Goal: Entertainment & Leisure: Consume media (video, audio)

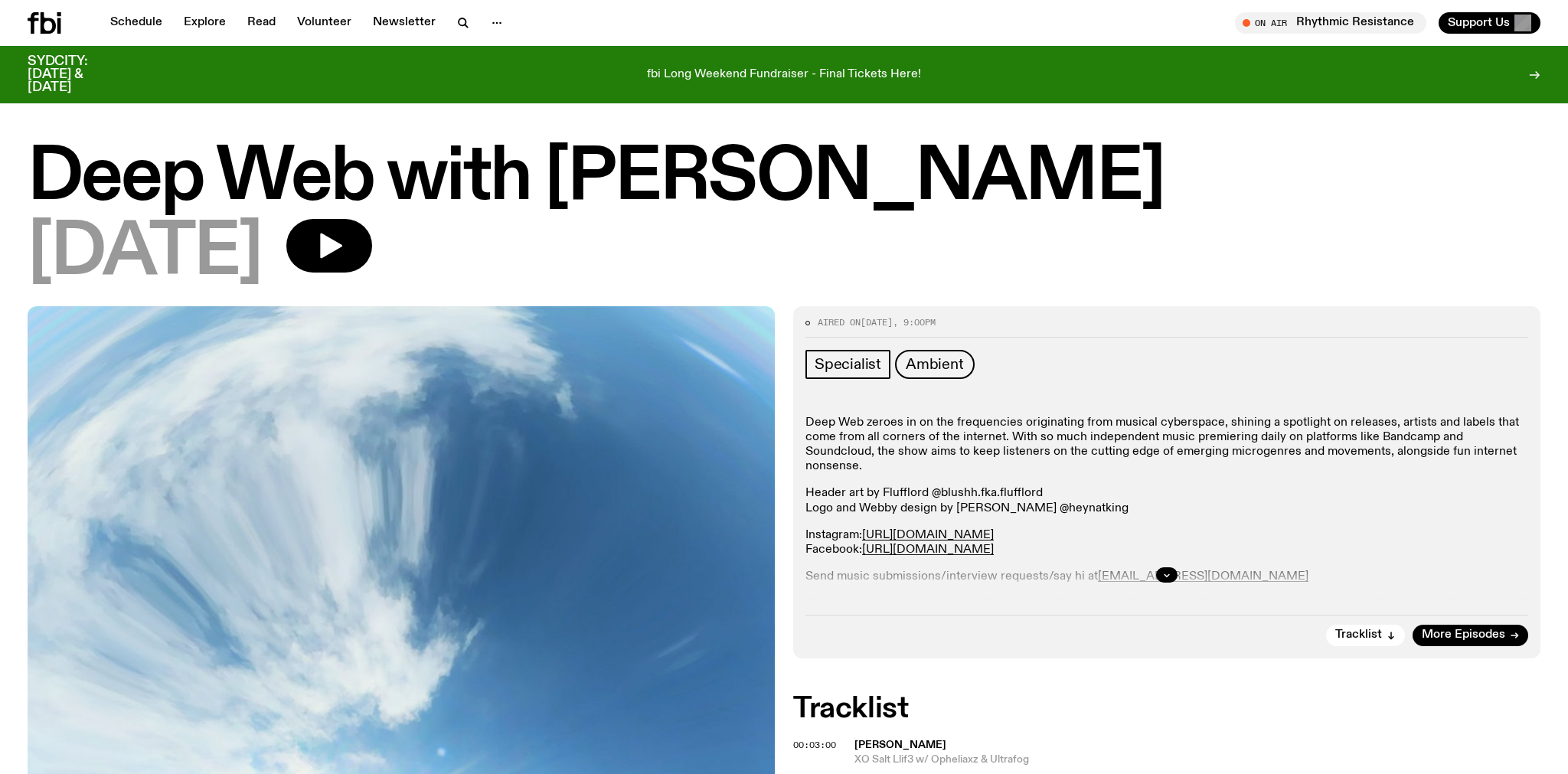
scroll to position [2, 0]
click at [345, 261] on icon "button" at bounding box center [329, 246] width 30 height 30
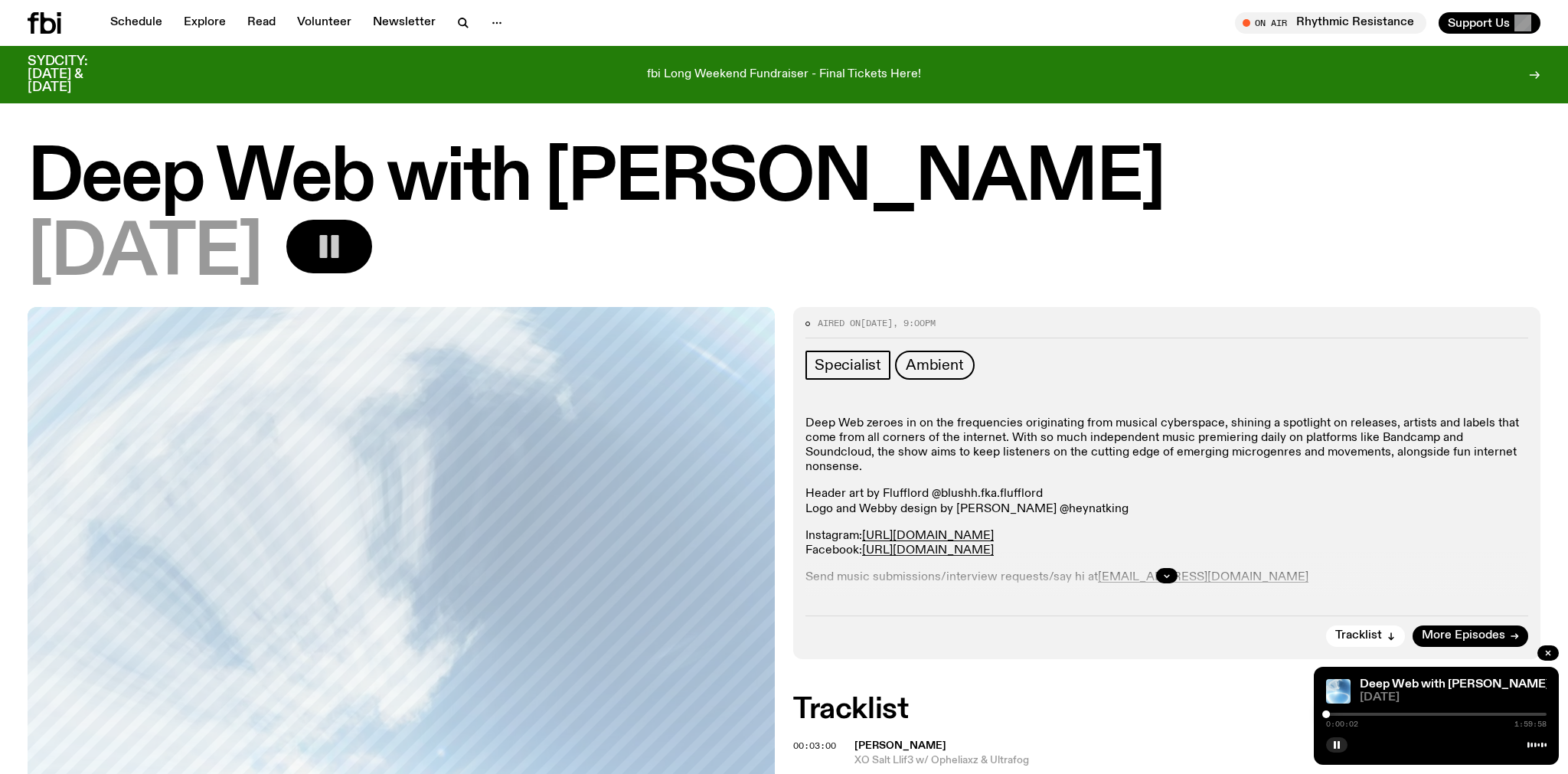
scroll to position [274, 0]
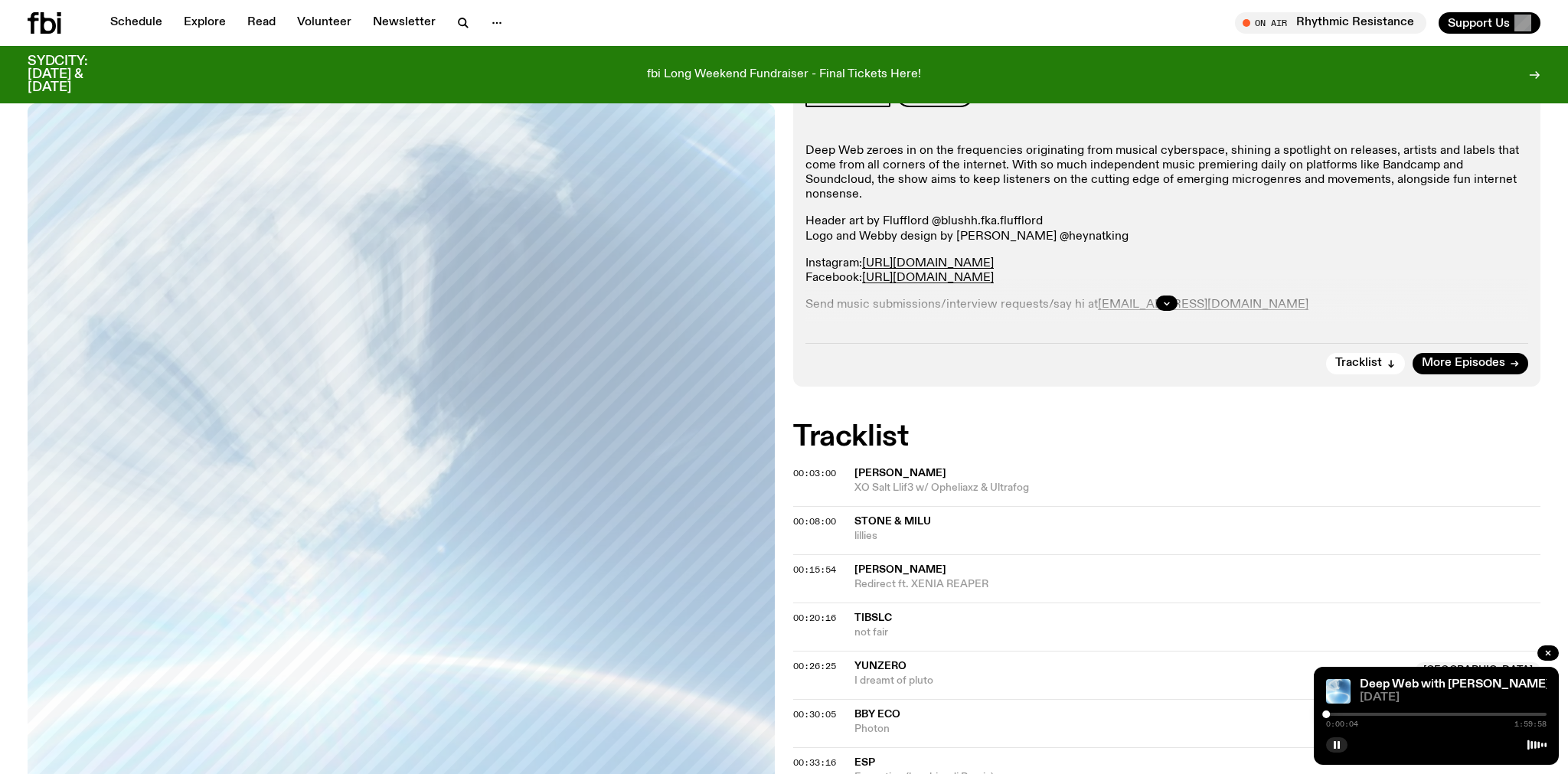
click at [1338, 713] on div at bounding box center [1436, 714] width 221 height 3
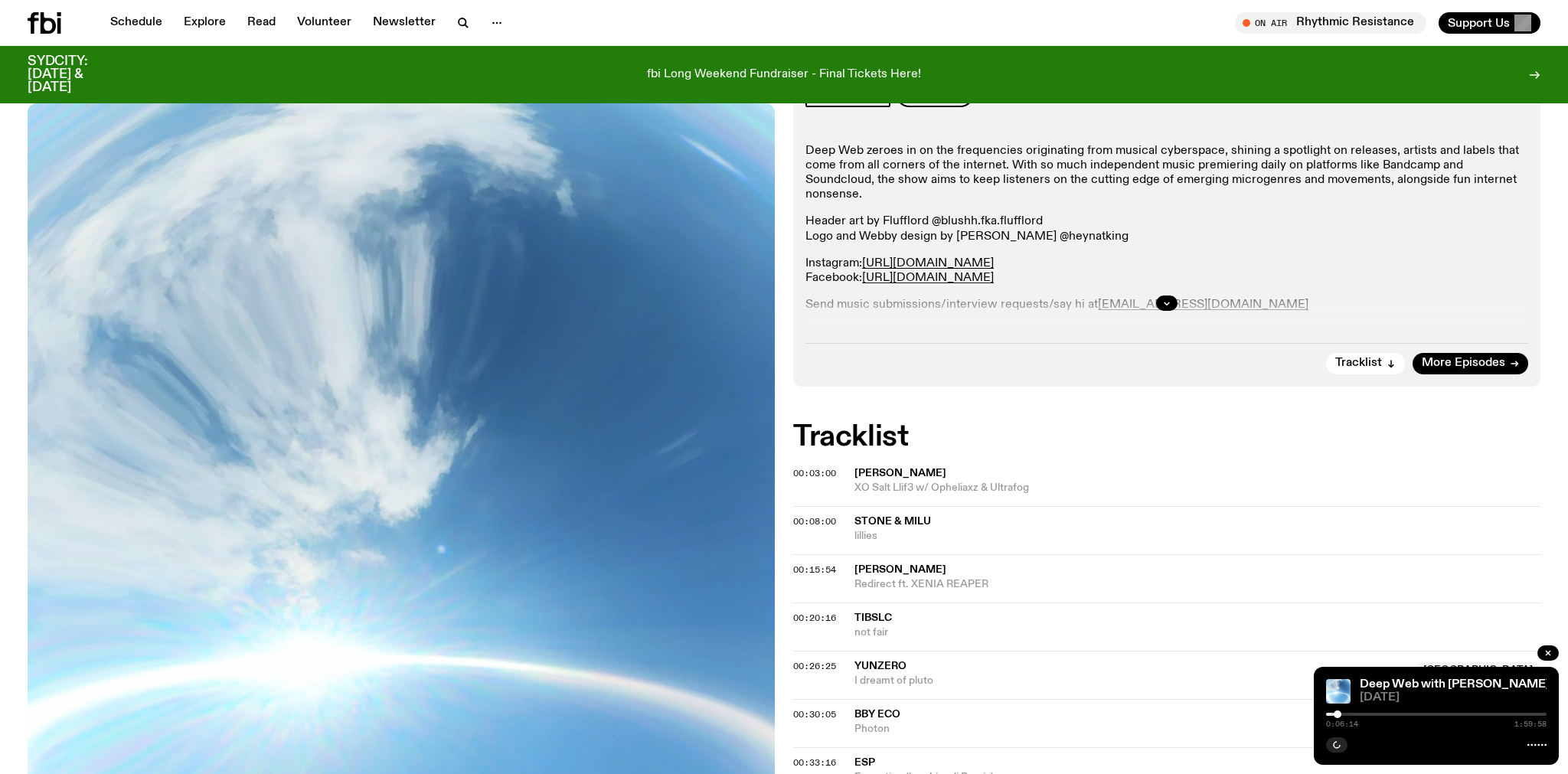
click at [1364, 713] on div at bounding box center [1436, 714] width 221 height 3
click at [1373, 714] on div at bounding box center [1436, 714] width 221 height 3
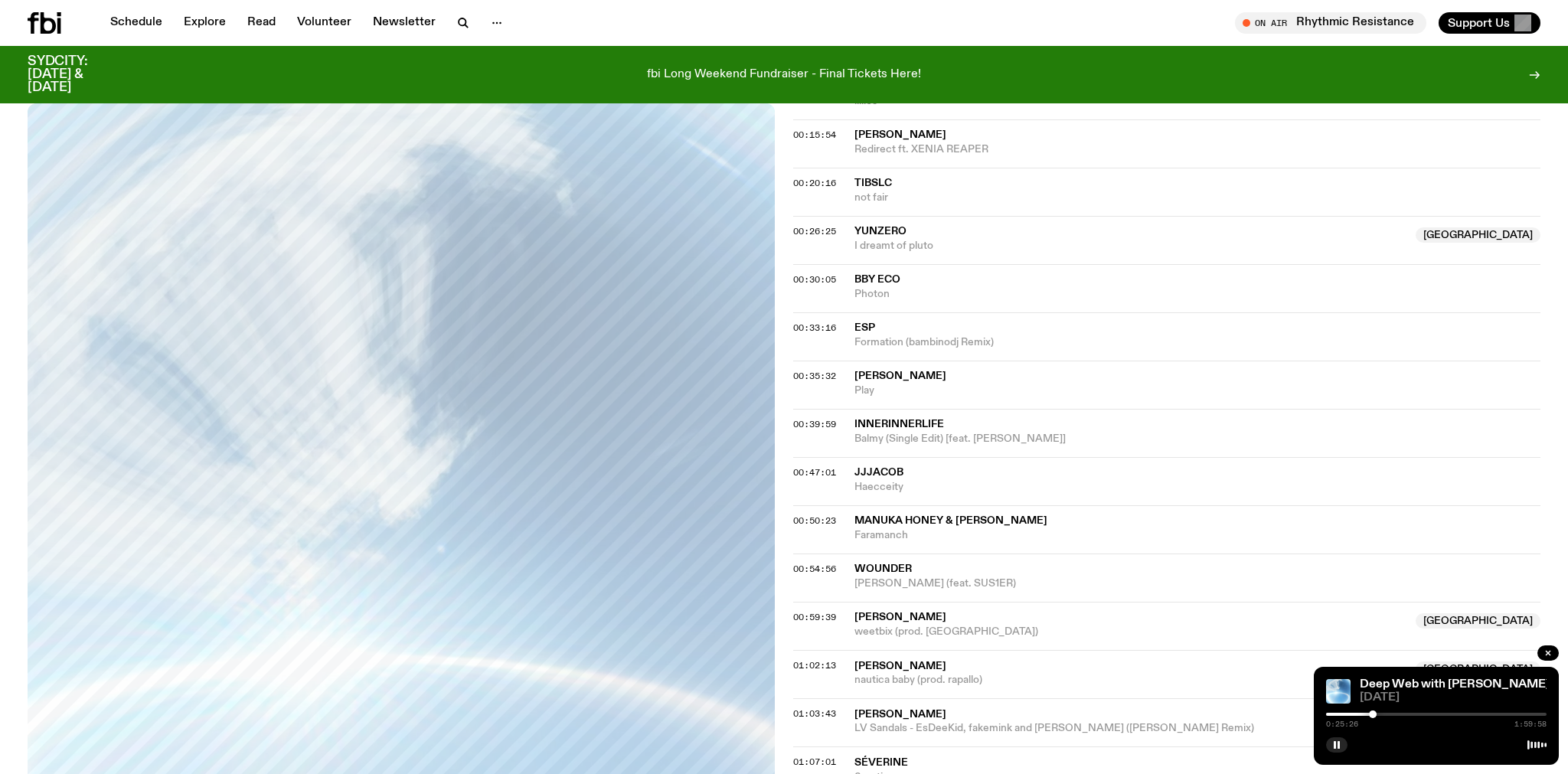
scroll to position [691, 0]
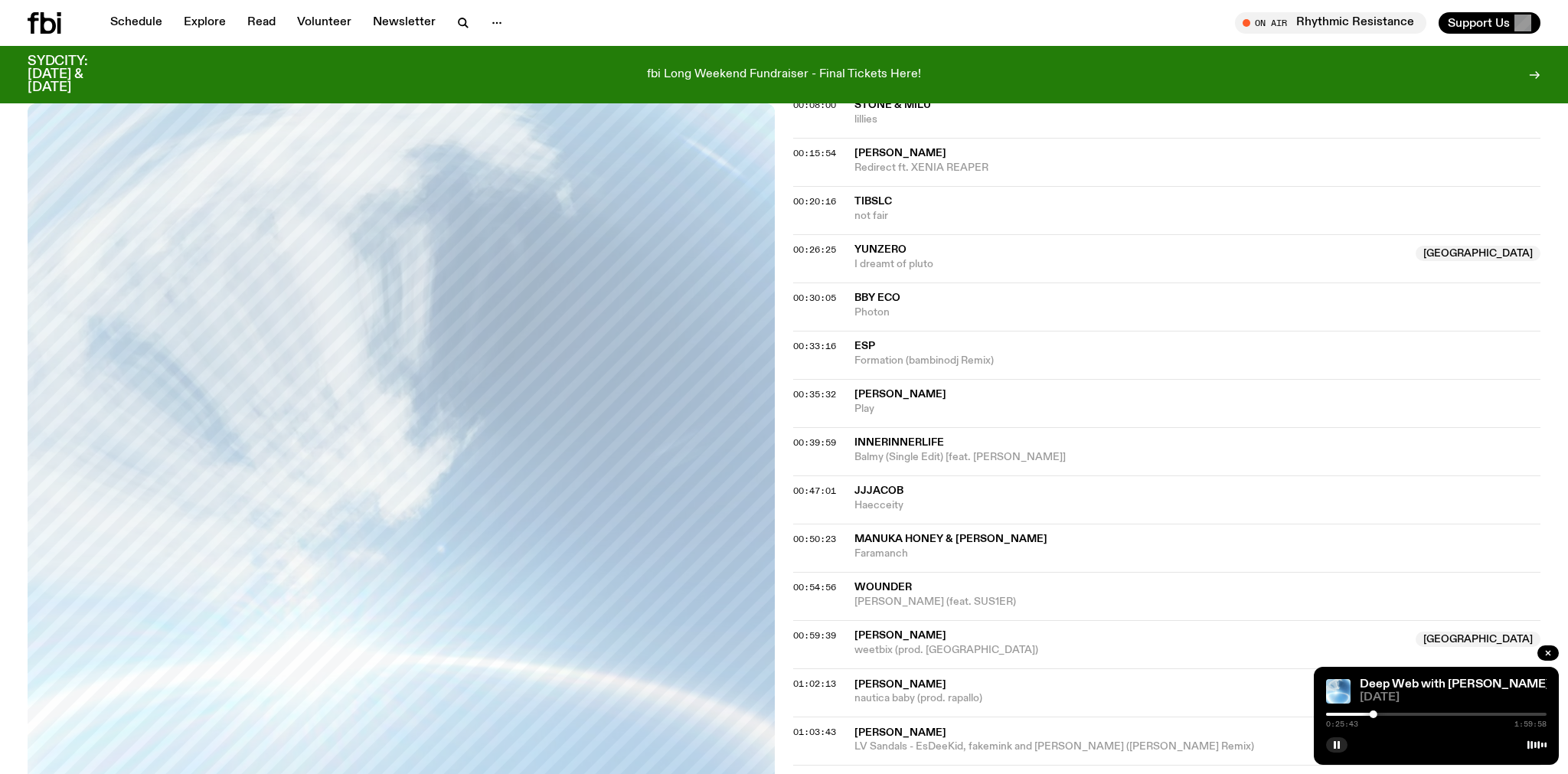
click at [1376, 716] on div at bounding box center [1374, 714] width 8 height 8
click at [1375, 716] on div at bounding box center [1376, 714] width 8 height 8
click at [1377, 715] on div at bounding box center [1377, 714] width 8 height 8
click at [1379, 715] on div at bounding box center [1379, 714] width 8 height 8
click at [1380, 714] on div at bounding box center [1379, 714] width 8 height 8
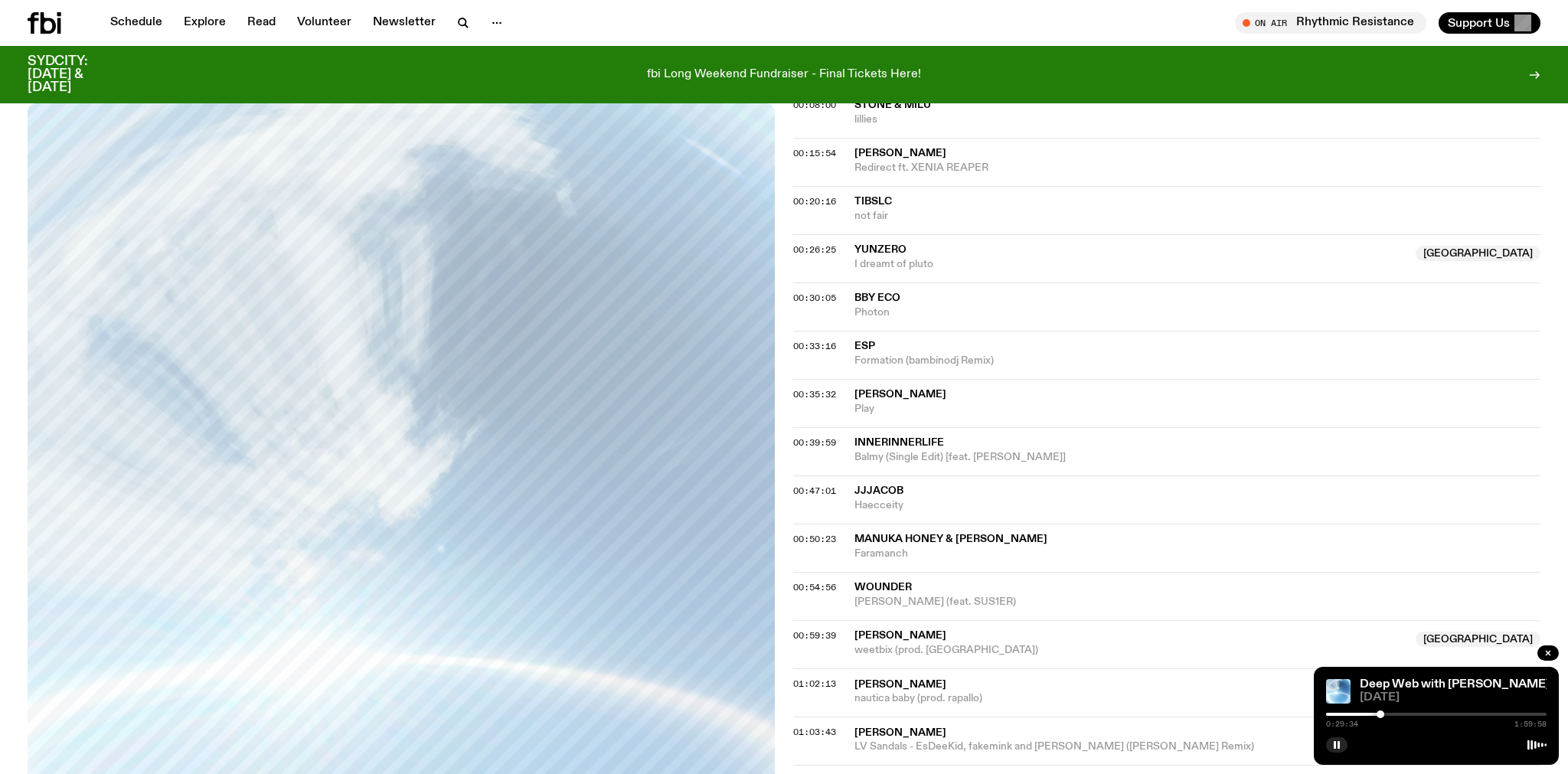
click at [1381, 714] on div at bounding box center [1380, 714] width 8 height 8
click at [1384, 713] on div at bounding box center [1384, 714] width 8 height 8
click at [1385, 713] on div at bounding box center [1384, 714] width 8 height 8
click at [1387, 713] on div at bounding box center [1387, 714] width 8 height 8
click at [1389, 713] on div at bounding box center [1388, 714] width 8 height 8
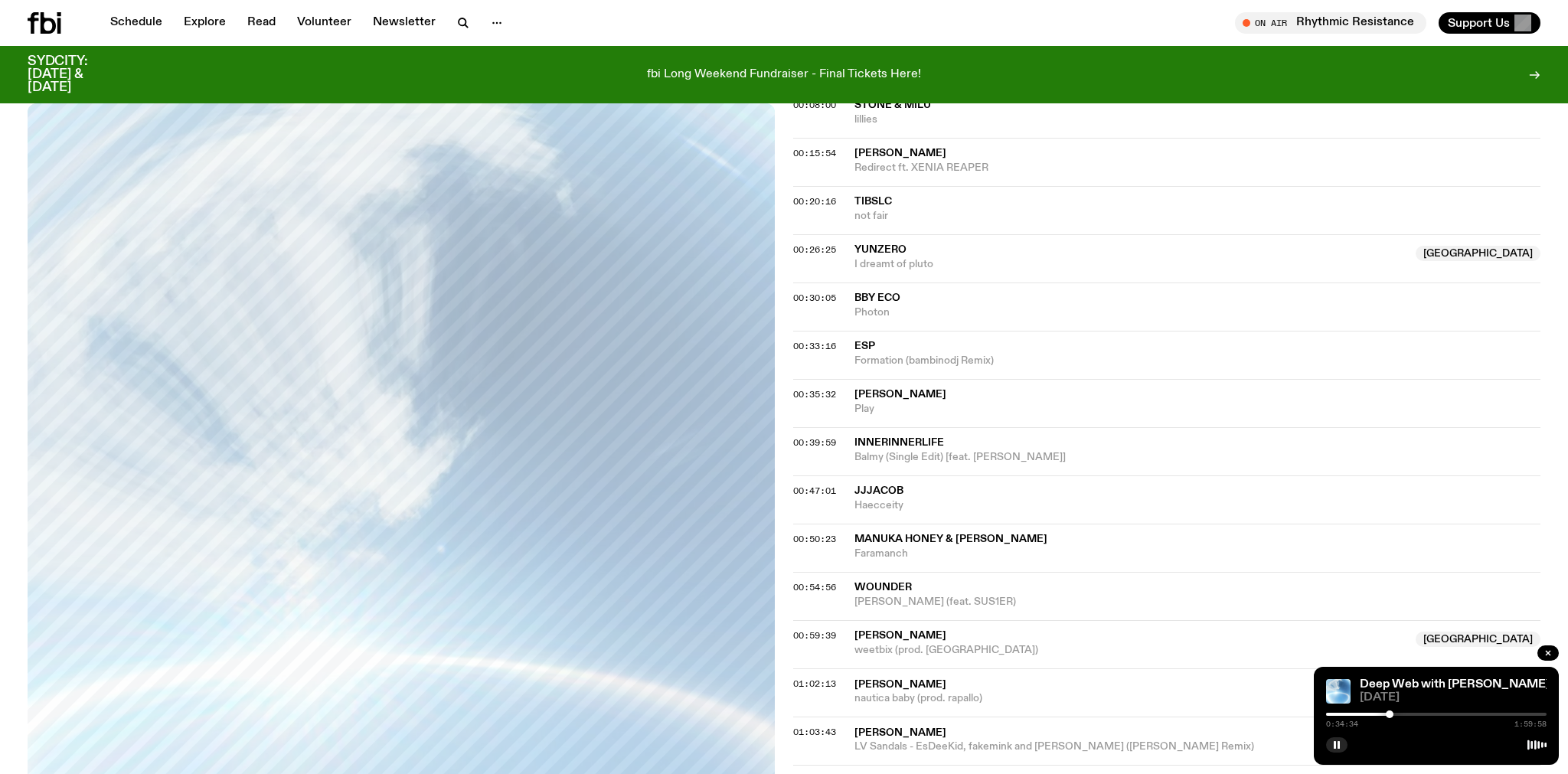
click at [1390, 713] on div at bounding box center [1390, 714] width 8 height 8
click at [1391, 712] on div at bounding box center [1390, 714] width 8 height 8
click at [1393, 712] on div at bounding box center [1391, 714] width 8 height 8
click at [1395, 712] on div at bounding box center [1393, 714] width 8 height 8
click at [1397, 711] on div at bounding box center [1397, 714] width 8 height 8
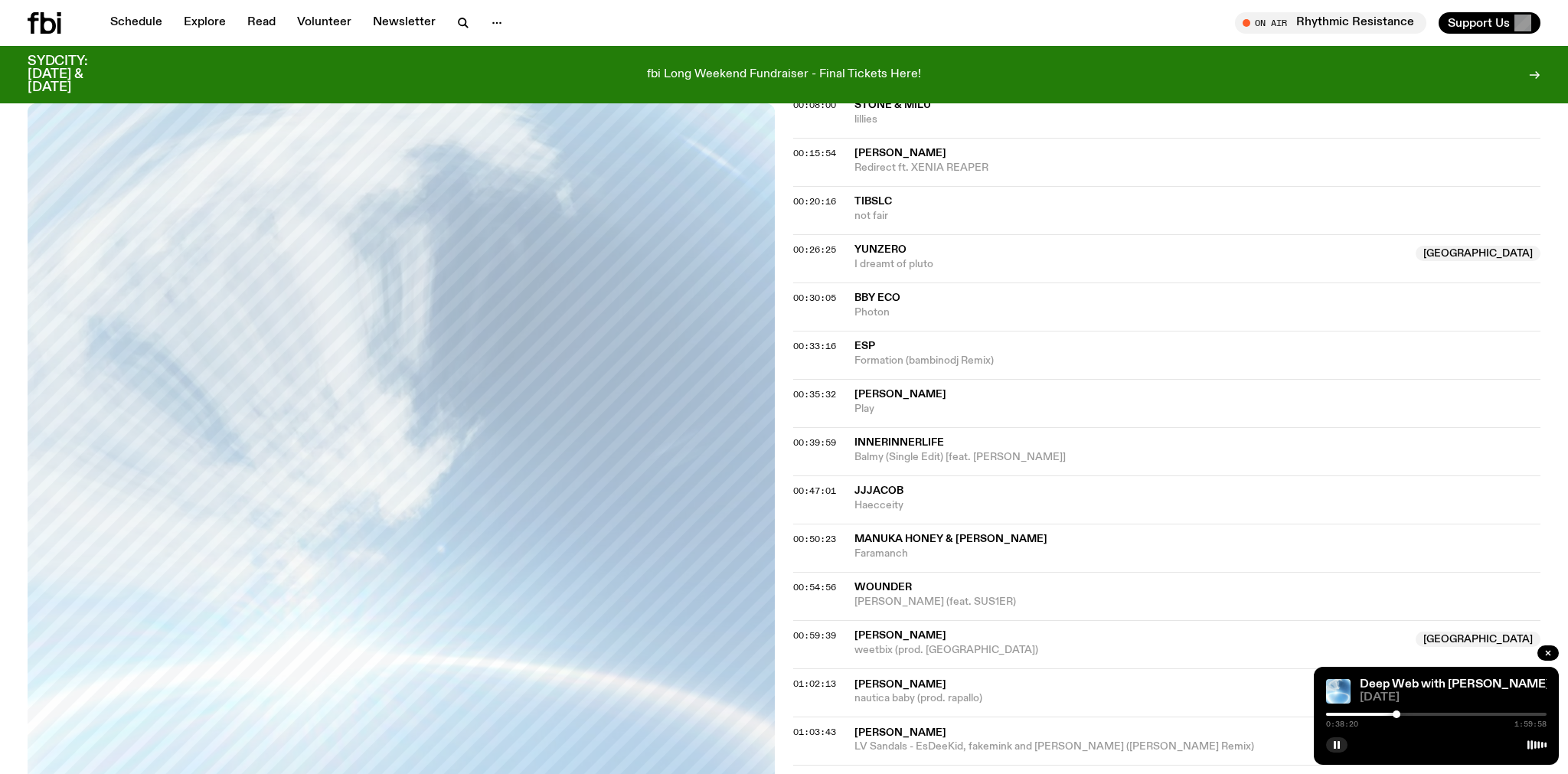
click at [1399, 711] on div at bounding box center [1397, 714] width 8 height 8
click at [1400, 711] on div at bounding box center [1399, 714] width 8 height 8
click at [1403, 713] on div at bounding box center [1400, 714] width 8 height 8
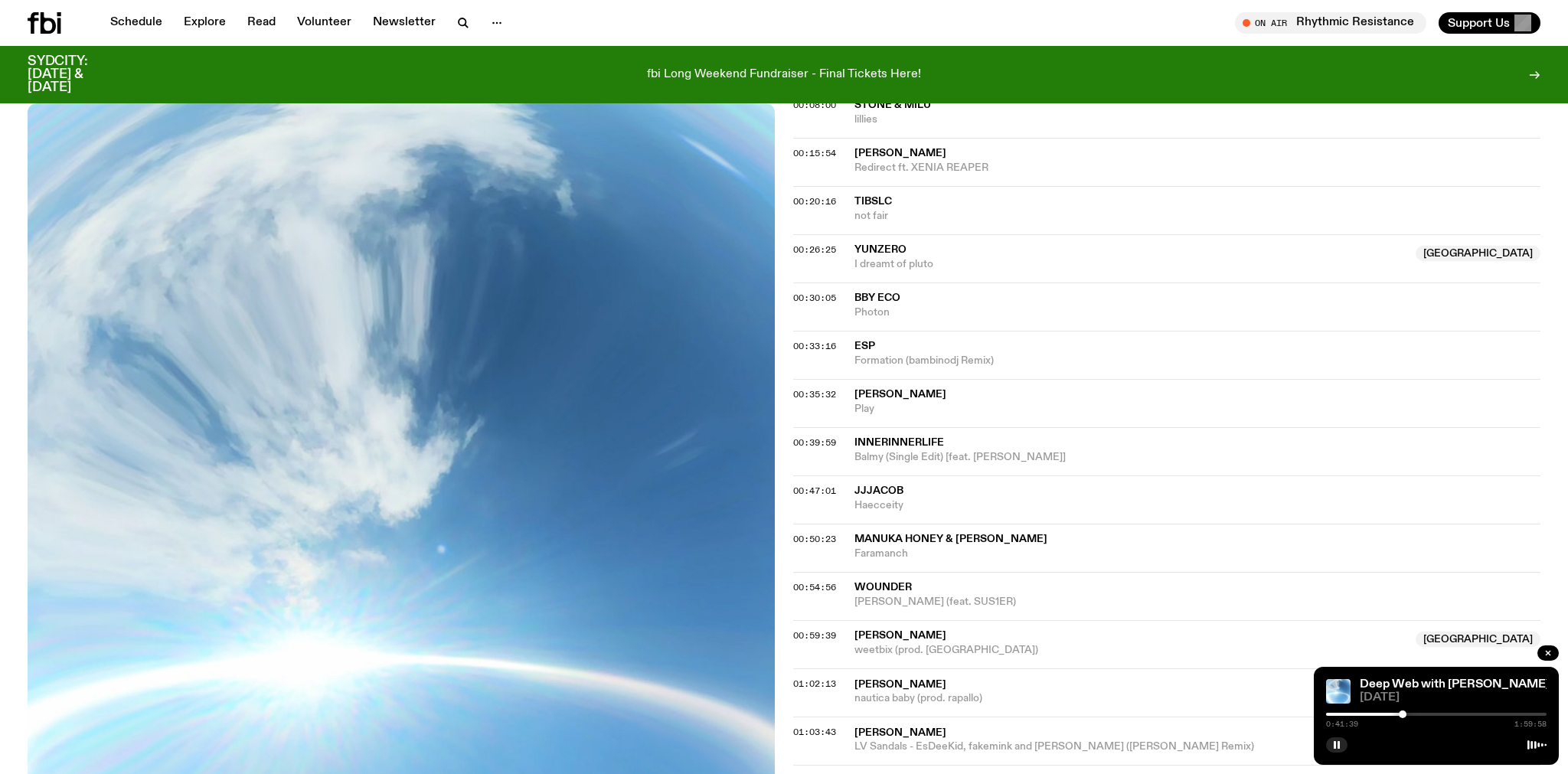
click at [1405, 713] on div at bounding box center [1403, 714] width 8 height 8
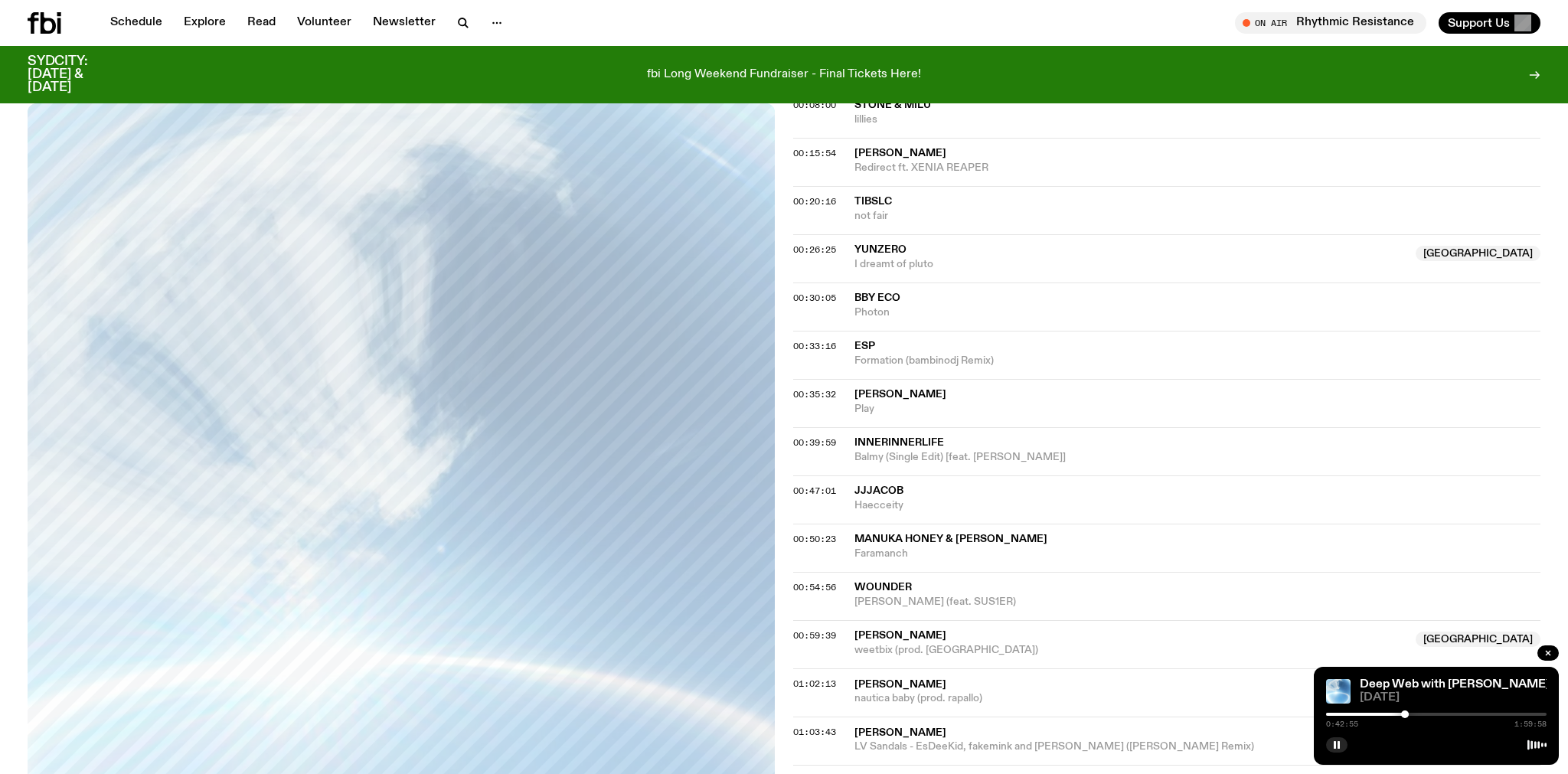
click at [1406, 713] on div at bounding box center [1405, 714] width 8 height 8
click at [1409, 712] on div at bounding box center [1409, 714] width 8 height 8
click at [1412, 714] on div at bounding box center [1412, 714] width 8 height 8
click at [1409, 714] on div at bounding box center [1412, 714] width 8 height 8
click at [1409, 714] on div at bounding box center [1408, 714] width 8 height 8
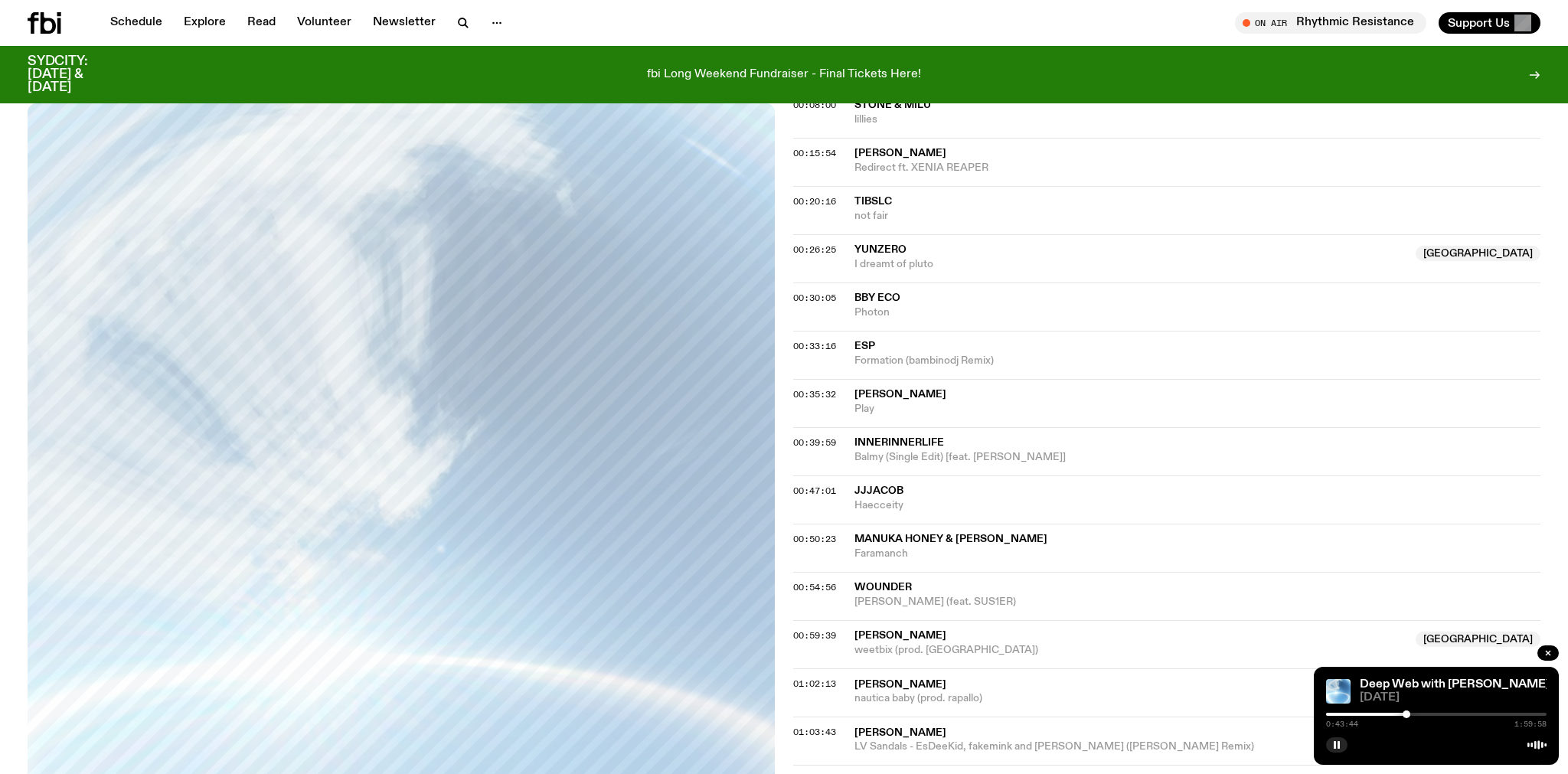
click at [1407, 714] on div at bounding box center [1407, 714] width 8 height 8
